Goal: Task Accomplishment & Management: Use online tool/utility

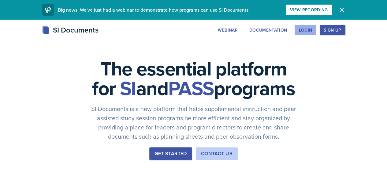
click at [316, 33] on button "Login" at bounding box center [305, 30] width 21 height 10
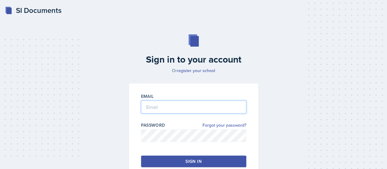
click at [160, 108] on input "email" at bounding box center [193, 106] width 105 height 13
type input "[EMAIL_ADDRESS][DOMAIN_NAME]"
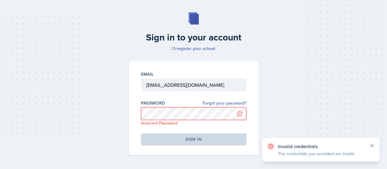
scroll to position [24, 0]
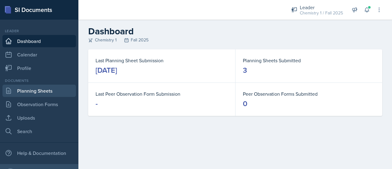
click at [40, 91] on link "Planning Sheets" at bounding box center [38, 90] width 73 height 12
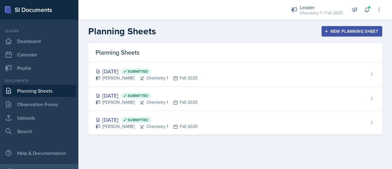
click at [326, 32] on icon "button" at bounding box center [326, 31] width 4 height 4
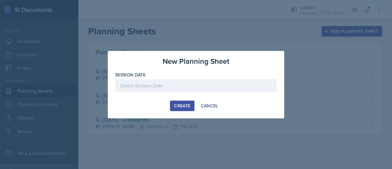
click at [181, 85] on div at bounding box center [196, 85] width 162 height 13
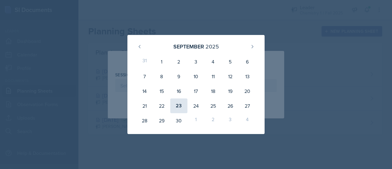
click at [176, 109] on div "23" at bounding box center [178, 105] width 17 height 15
type input "[DATE]"
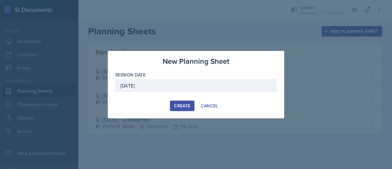
click at [176, 109] on button "Create" at bounding box center [182, 105] width 24 height 10
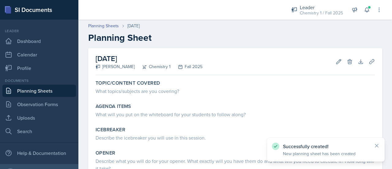
scroll to position [25, 0]
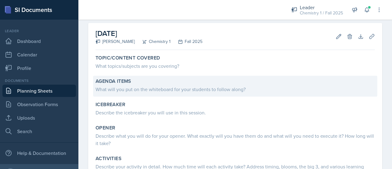
click at [165, 88] on div "What will you put on the whiteboard for your students to follow along?" at bounding box center [234, 88] width 279 height 7
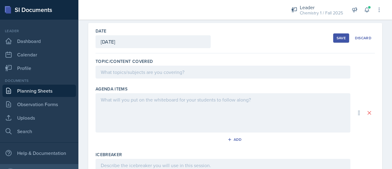
click at [155, 109] on div at bounding box center [222, 112] width 254 height 39
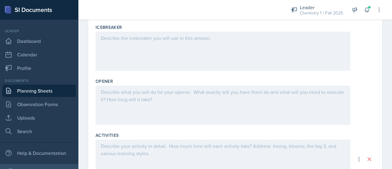
scroll to position [167, 0]
click at [148, 102] on div at bounding box center [222, 103] width 254 height 39
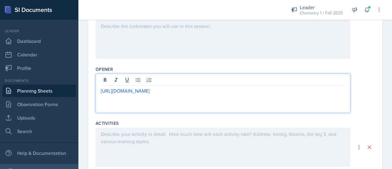
click at [168, 143] on div at bounding box center [222, 146] width 254 height 39
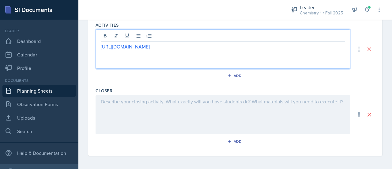
scroll to position [0, 0]
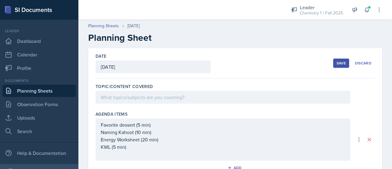
click at [339, 62] on div "Save" at bounding box center [340, 63] width 9 height 5
